Goal: Information Seeking & Learning: Learn about a topic

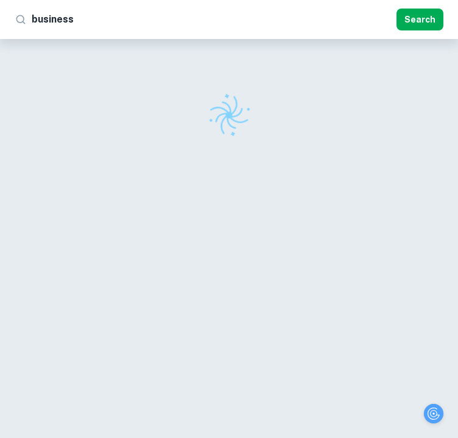
checkbox input "true"
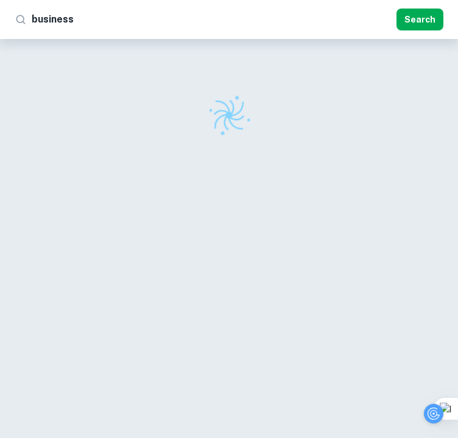
type input "business"
click at [422, 18] on button "Search" at bounding box center [420, 20] width 47 height 22
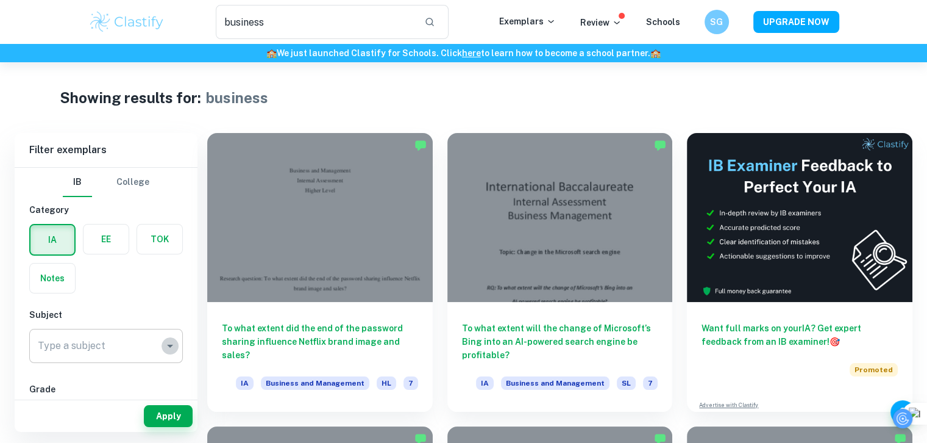
click at [177, 349] on icon "Open" at bounding box center [170, 345] width 15 height 15
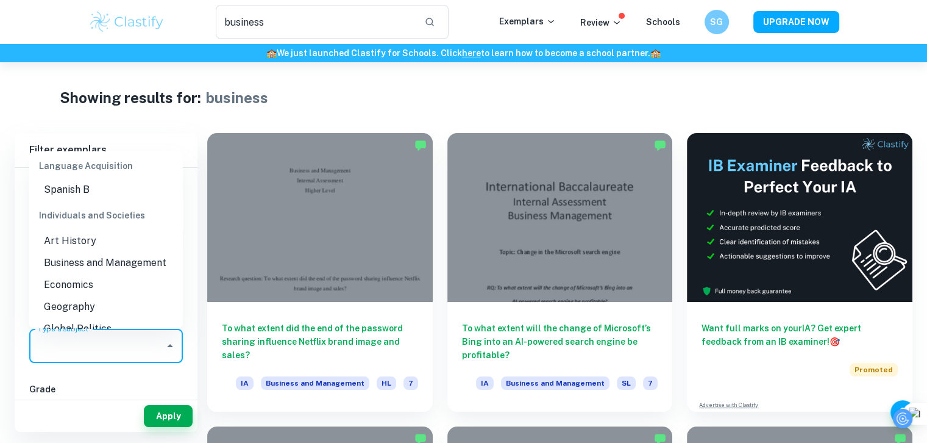
scroll to position [1150, 0]
click at [93, 250] on li "Business and Management" at bounding box center [106, 260] width 154 height 22
type input "Business and Management"
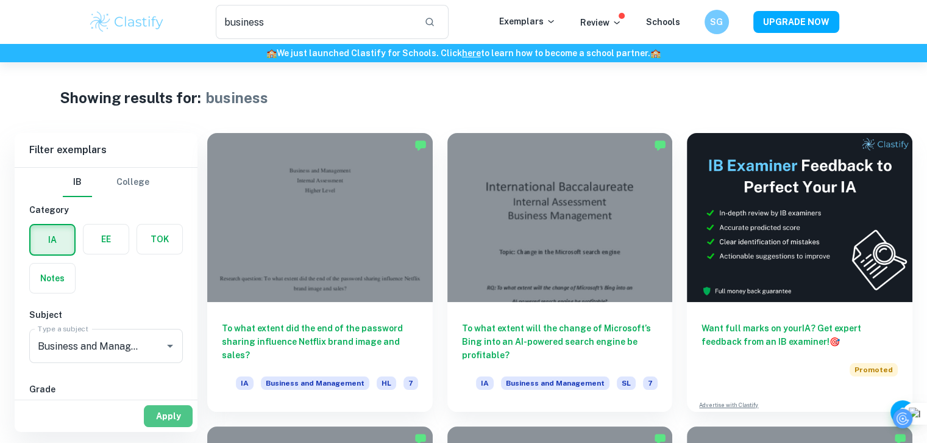
click at [174, 422] on button "Apply" at bounding box center [168, 416] width 49 height 22
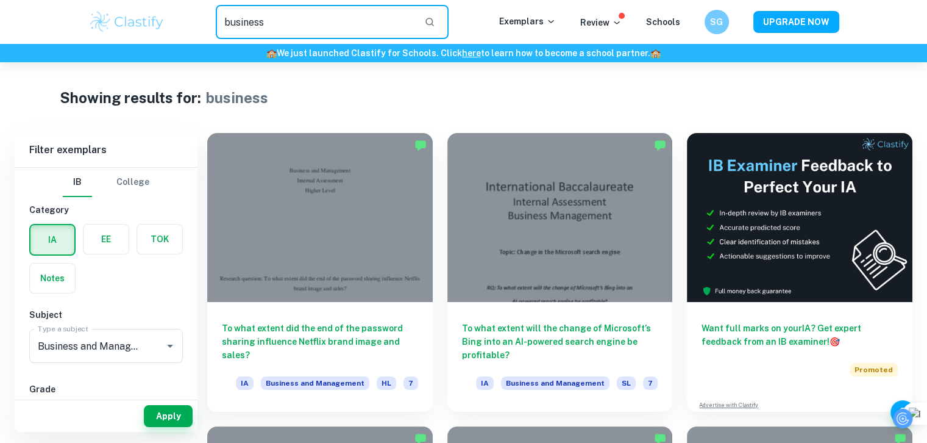
click at [287, 20] on input "business" at bounding box center [315, 22] width 199 height 34
type input "b"
type input "competitive advantage"
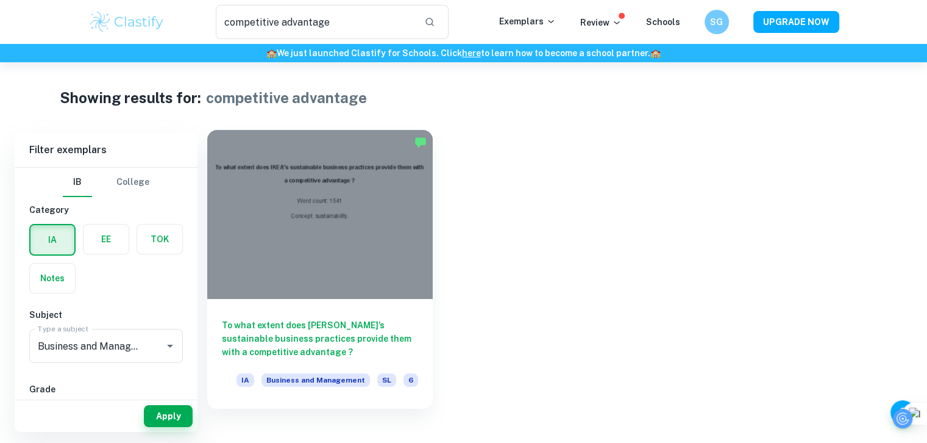
click at [339, 202] on div at bounding box center [320, 214] width 226 height 169
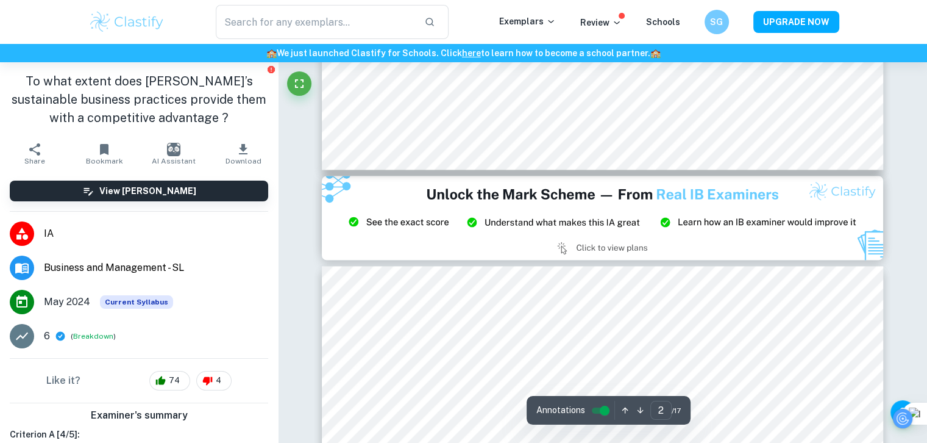
type input "3"
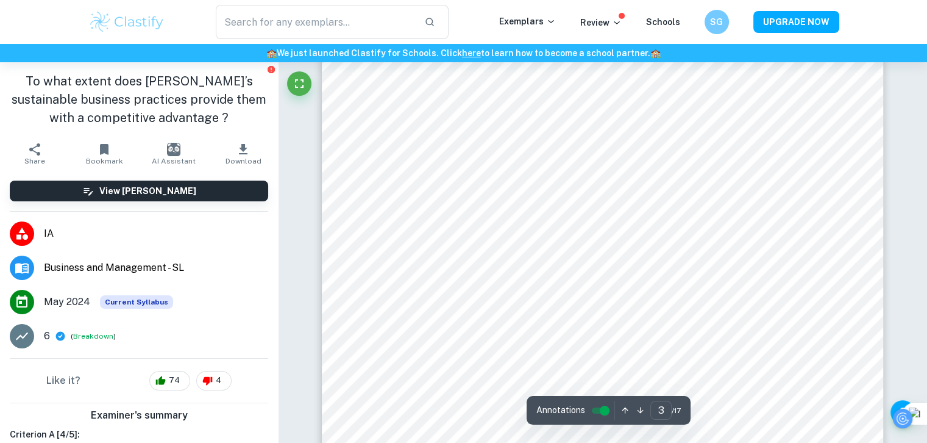
scroll to position [1861, 0]
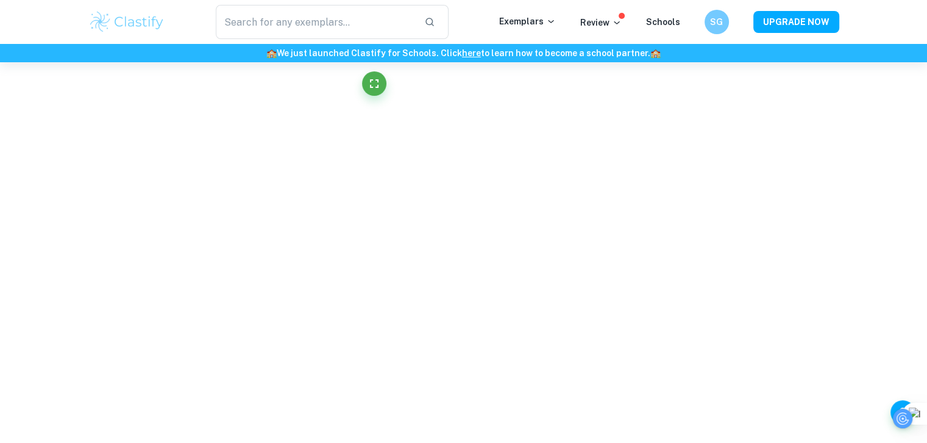
scroll to position [1258, 0]
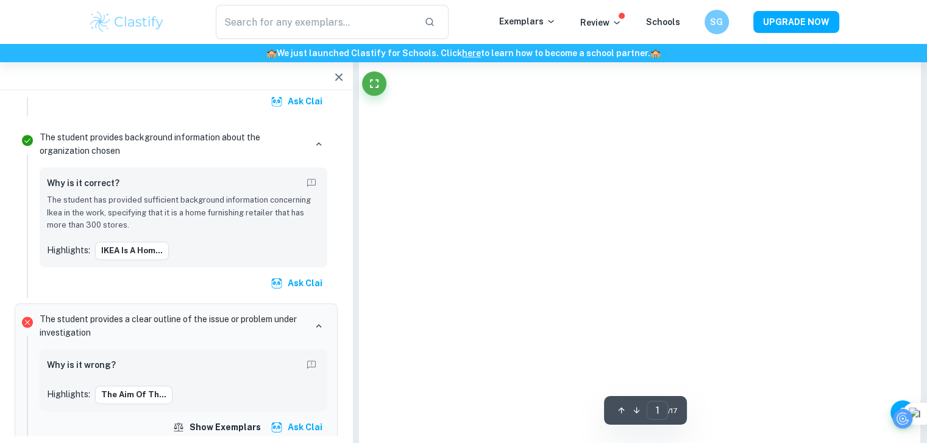
type input "competitive advantage"
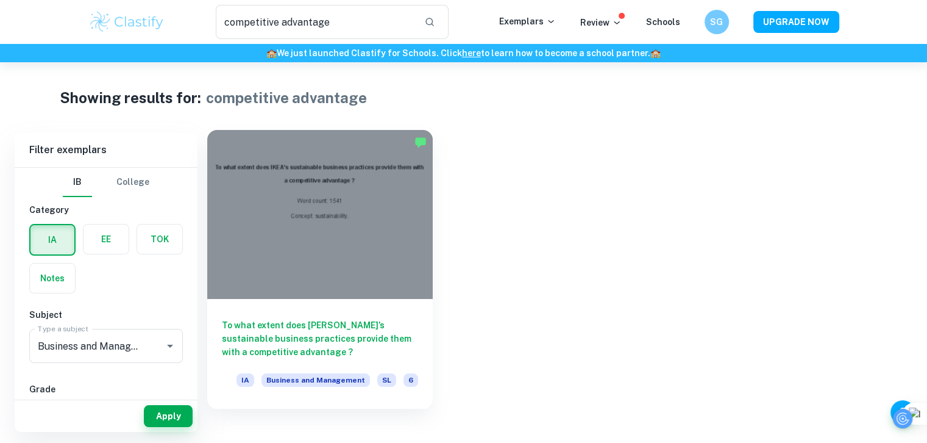
click at [280, 268] on div at bounding box center [320, 214] width 226 height 169
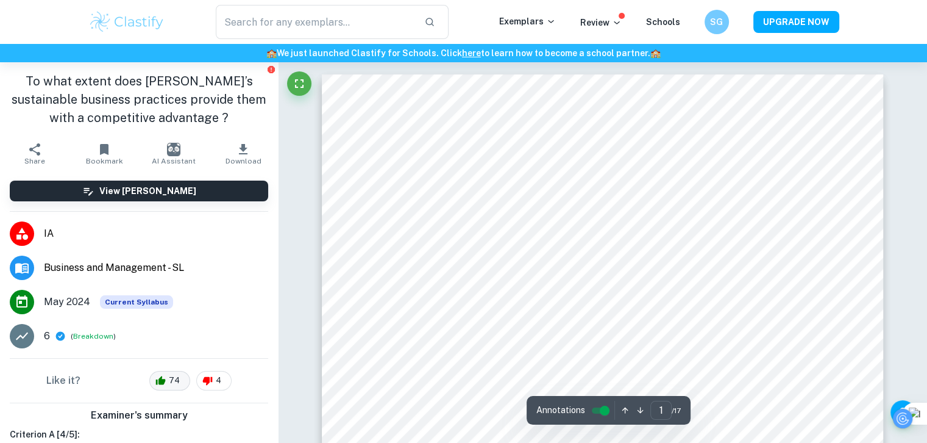
scroll to position [288, 0]
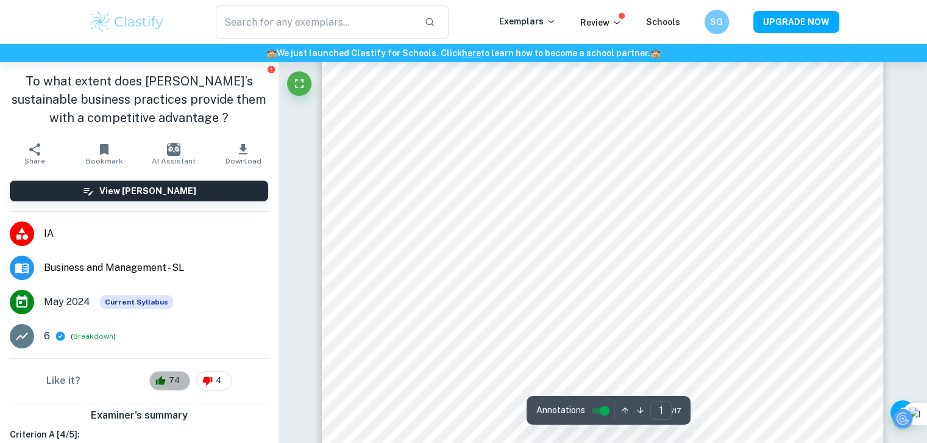
click at [173, 387] on div "74" at bounding box center [169, 381] width 41 height 20
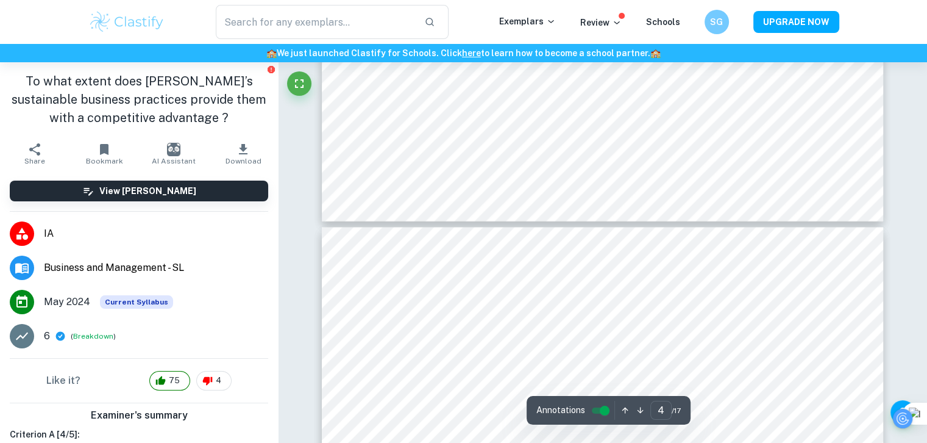
type input "5"
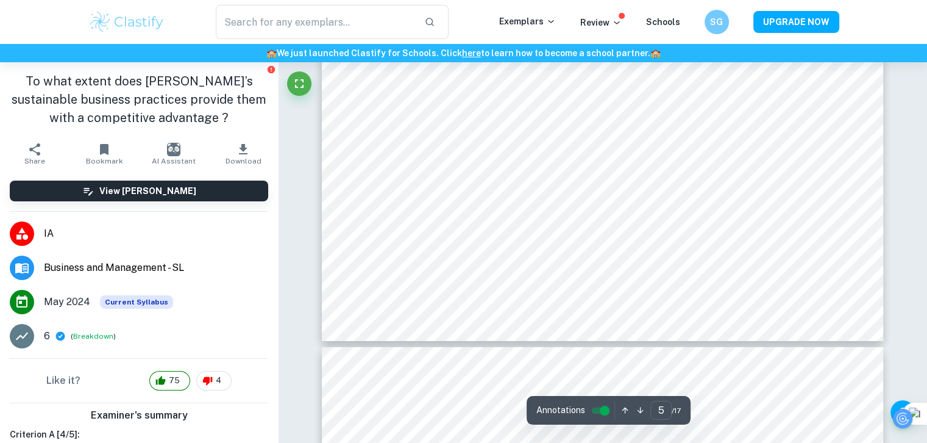
scroll to position [3905, 0]
